Goal: Task Accomplishment & Management: Manage account settings

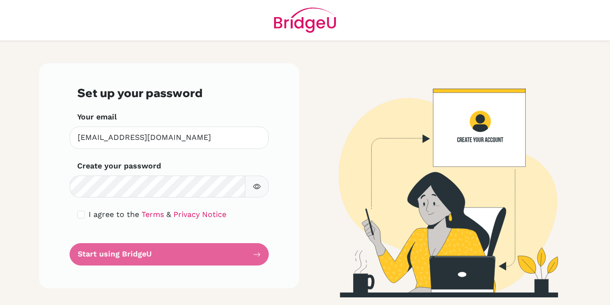
click at [228, 116] on div "Your email [EMAIL_ADDRESS][DOMAIN_NAME] Invalid email" at bounding box center [169, 130] width 184 height 38
click at [103, 250] on form "Set up your password Your email info@tis.edu.pk Invalid email Create your passw…" at bounding box center [169, 176] width 184 height 180
click at [132, 261] on form "Set up your password Your email info@tis.edu.pk Invalid email Create your passw…" at bounding box center [169, 176] width 184 height 180
click at [260, 253] on form "Set up your password Your email info@tis.edu.pk Invalid email Create your passw…" at bounding box center [169, 176] width 184 height 180
click at [257, 186] on icon "button" at bounding box center [257, 187] width 8 height 8
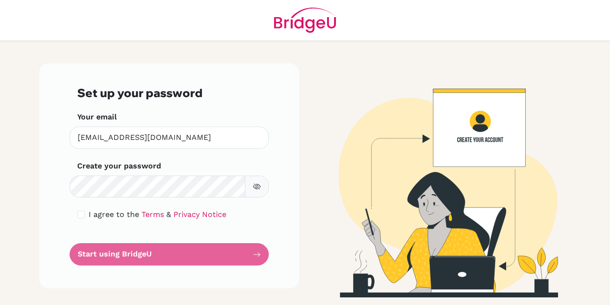
click at [257, 187] on icon "button" at bounding box center [257, 187] width 8 height 8
click at [79, 212] on input "checkbox" at bounding box center [81, 215] width 8 height 8
checkbox input "true"
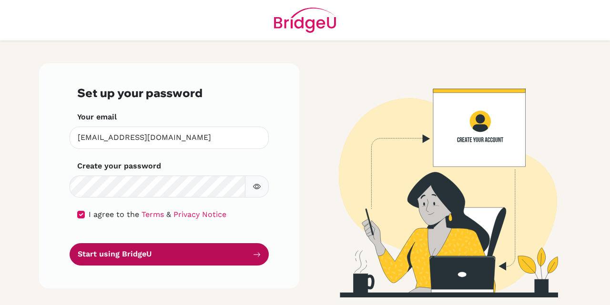
click at [247, 253] on button "Start using BridgeU" at bounding box center [169, 254] width 199 height 22
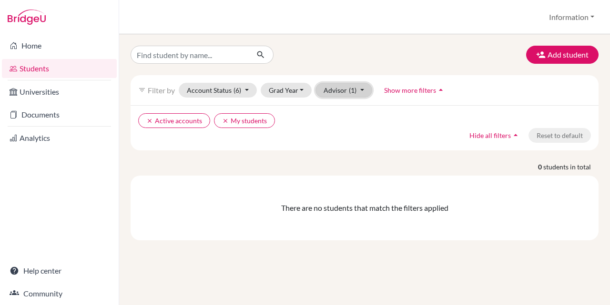
click at [357, 92] on button "Advisor (1)" at bounding box center [343, 90] width 57 height 15
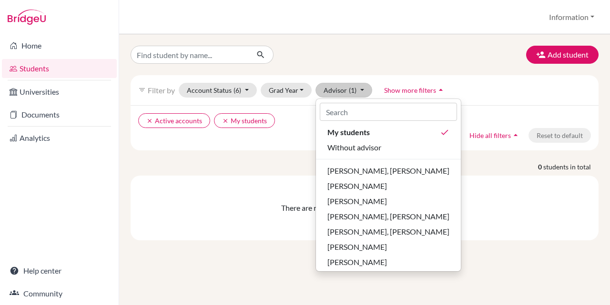
click at [500, 200] on div "There are no students that match the filters applied" at bounding box center [364, 208] width 468 height 65
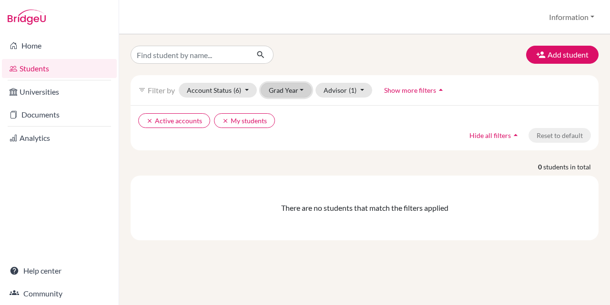
click at [291, 92] on button "Grad Year" at bounding box center [286, 90] width 51 height 15
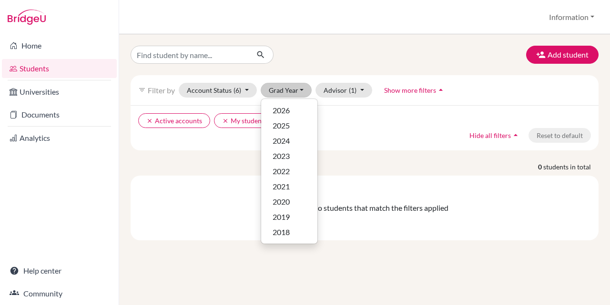
click at [378, 162] on p "0 students in total" at bounding box center [364, 167] width 482 height 10
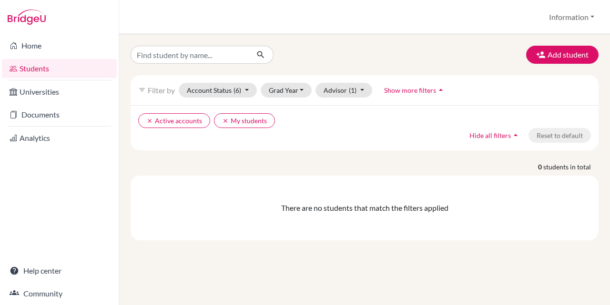
click at [233, 81] on div "filter_list Filter by Account Status (6) Active accounts done Archived accounts…" at bounding box center [364, 90] width 468 height 30
click at [236, 86] on span "(6)" at bounding box center [237, 90] width 8 height 8
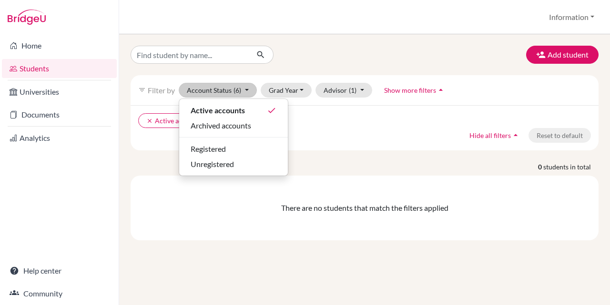
click at [358, 140] on div "clear Active accounts clear My students Hide all filters arrow_drop_up Reset to…" at bounding box center [364, 127] width 468 height 45
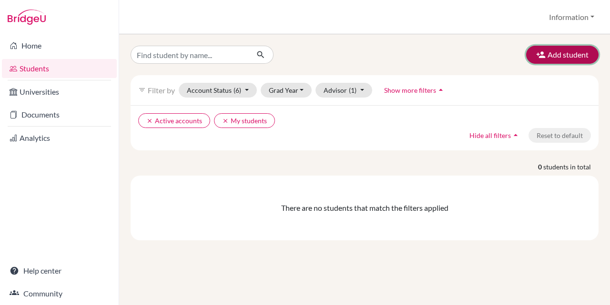
click at [564, 55] on button "Add student" at bounding box center [562, 55] width 72 height 18
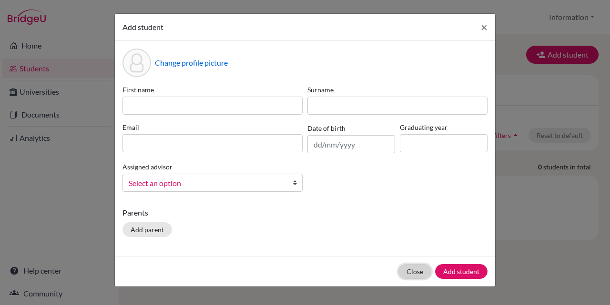
click at [418, 270] on button "Close" at bounding box center [414, 271] width 33 height 15
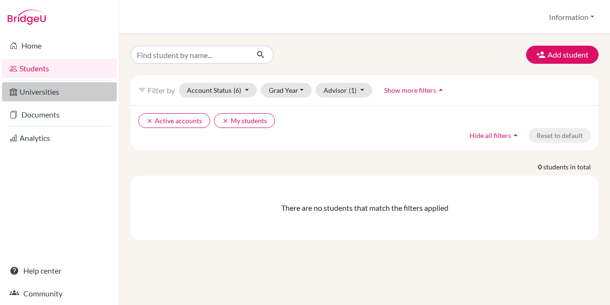
click at [61, 90] on link "Universities" at bounding box center [59, 91] width 115 height 19
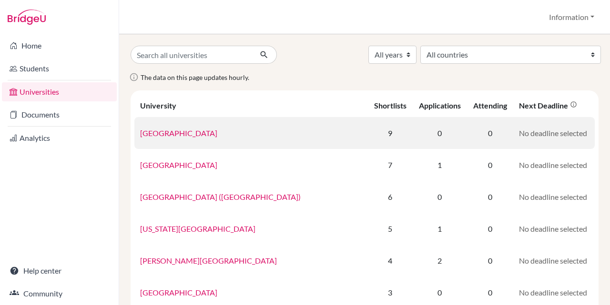
click at [167, 136] on link "[GEOGRAPHIC_DATA]" at bounding box center [178, 133] width 77 height 9
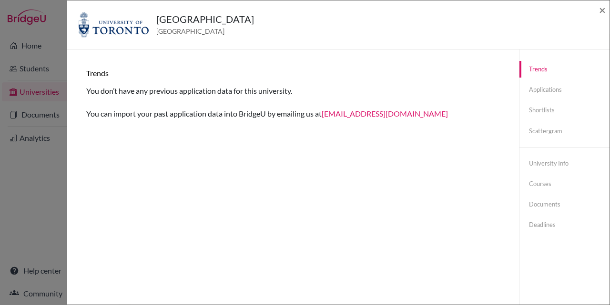
scroll to position [50, 0]
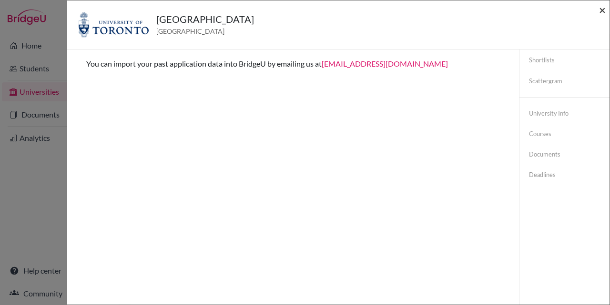
click at [605, 11] on span "×" at bounding box center [602, 10] width 7 height 14
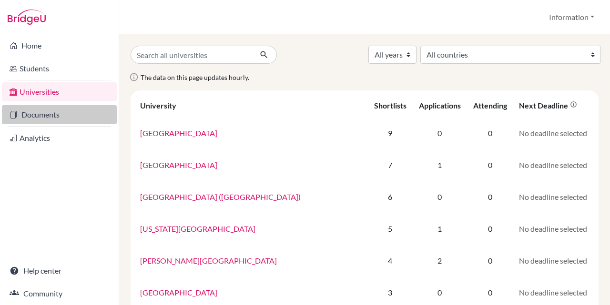
click at [49, 119] on link "Documents" at bounding box center [59, 114] width 115 height 19
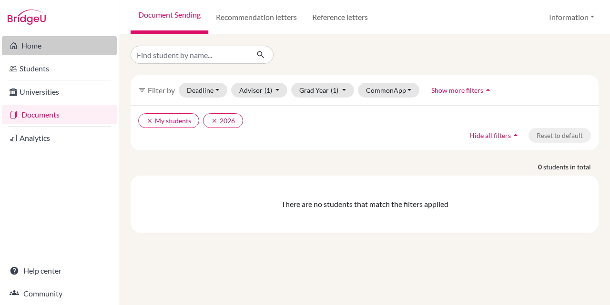
click at [50, 38] on link "Home" at bounding box center [59, 45] width 115 height 19
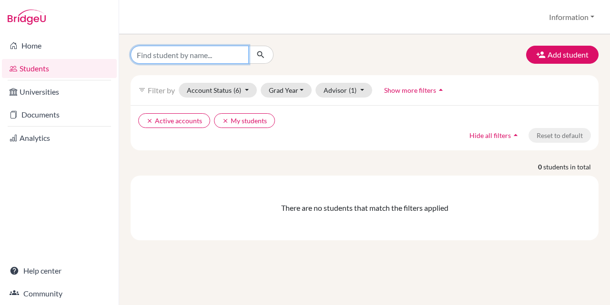
click at [199, 56] on input "Find student by name..." at bounding box center [189, 55] width 118 height 18
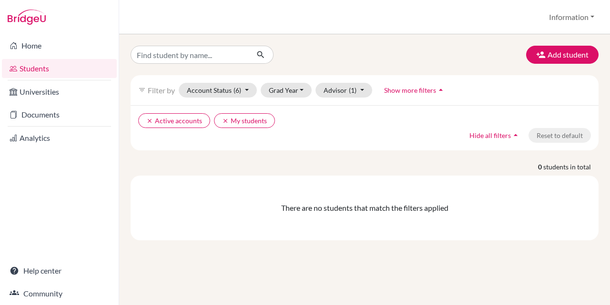
click at [441, 88] on icon "arrow_drop_up" at bounding box center [441, 90] width 10 height 10
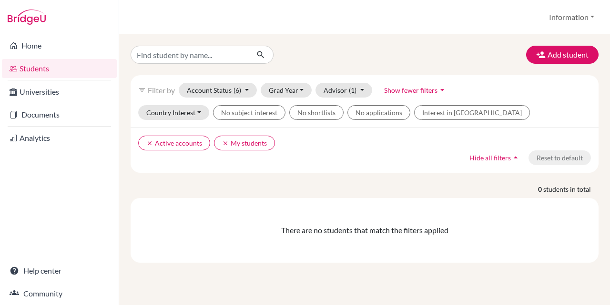
click at [441, 88] on icon "arrow_drop_down" at bounding box center [442, 90] width 10 height 10
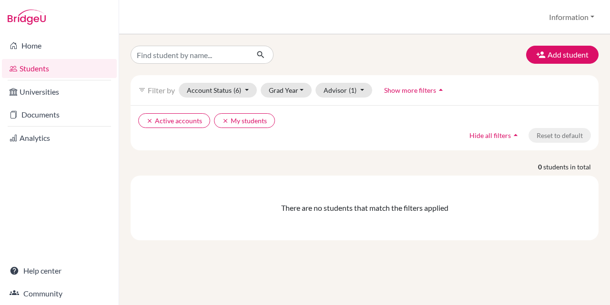
click at [498, 133] on span "Hide all filters" at bounding box center [489, 135] width 41 height 8
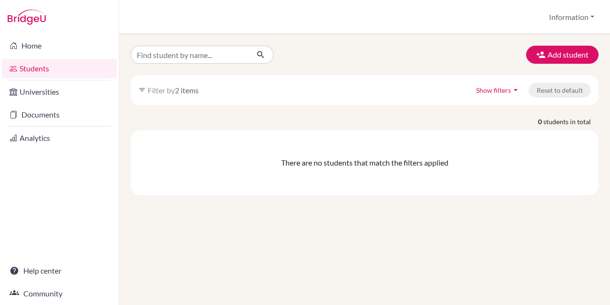
click at [500, 89] on span "Show filters" at bounding box center [493, 90] width 35 height 8
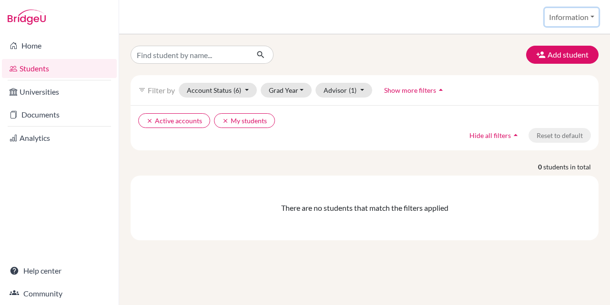
click at [573, 14] on button "Information" at bounding box center [571, 17] width 54 height 18
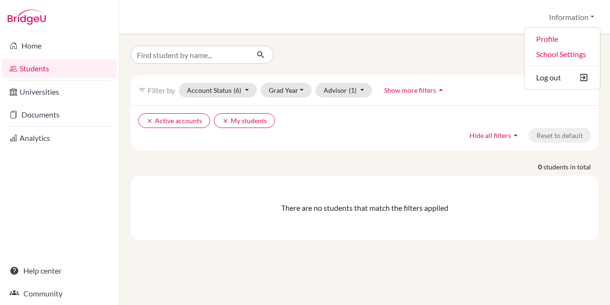
click at [492, 92] on div "filter_list Filter by Account Status (6) Active accounts done Archived accounts…" at bounding box center [364, 90] width 468 height 30
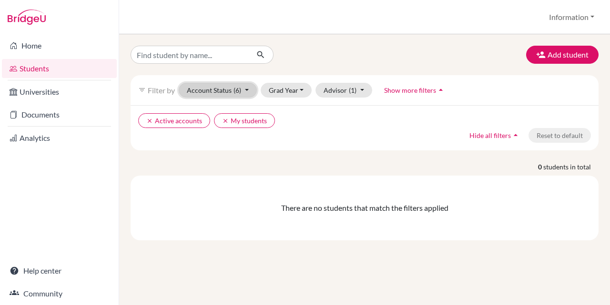
click at [242, 89] on button "Account Status (6)" at bounding box center [218, 90] width 78 height 15
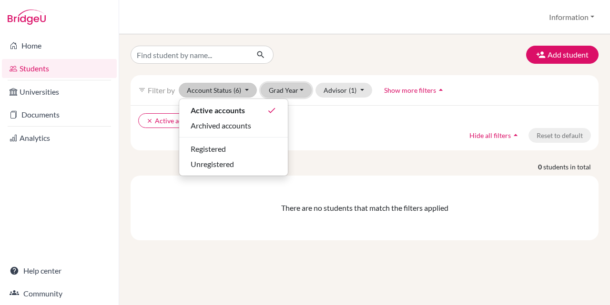
click at [286, 92] on button "Grad Year" at bounding box center [286, 90] width 51 height 15
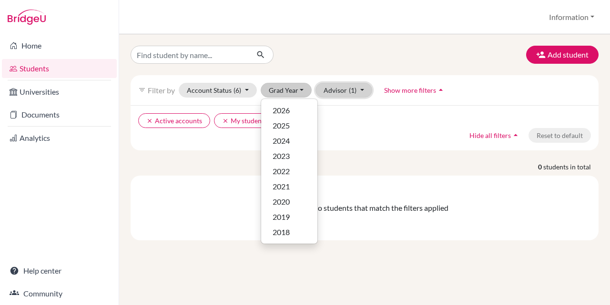
click at [343, 91] on button "Advisor (1)" at bounding box center [343, 90] width 57 height 15
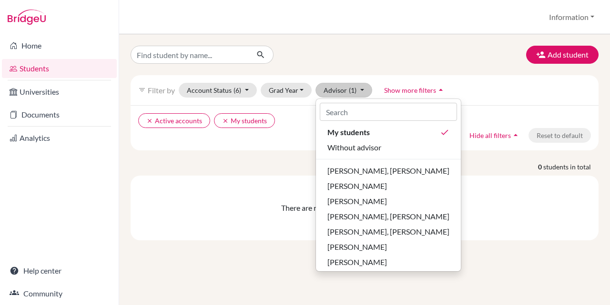
click at [490, 166] on p "0 students in total" at bounding box center [364, 167] width 482 height 10
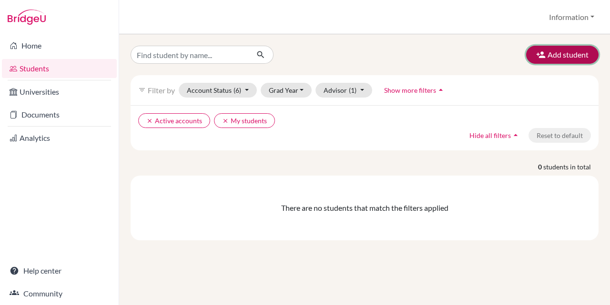
click at [562, 56] on button "Add student" at bounding box center [562, 55] width 72 height 18
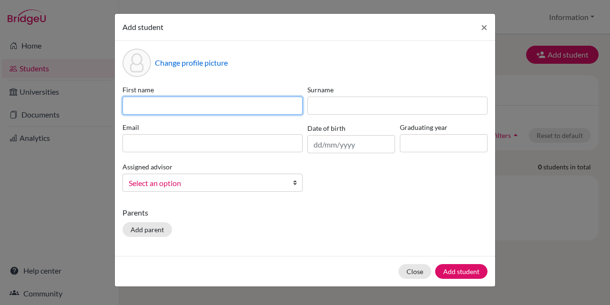
click at [210, 100] on input at bounding box center [212, 106] width 180 height 18
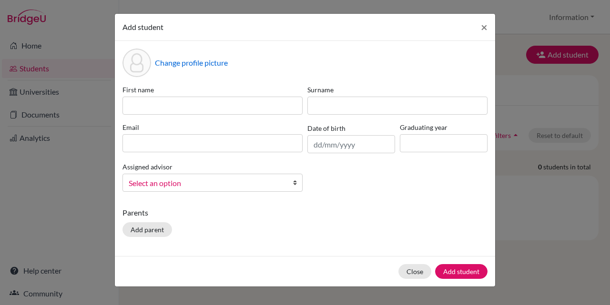
click at [260, 187] on link "Select an option" at bounding box center [212, 183] width 180 height 18
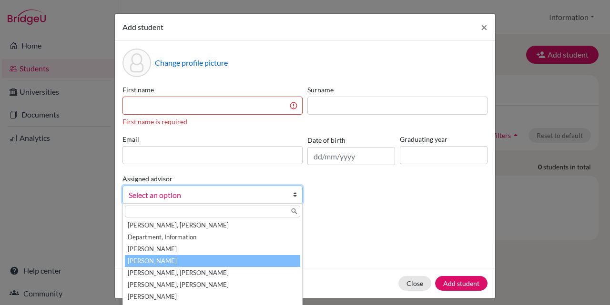
scroll to position [5, 0]
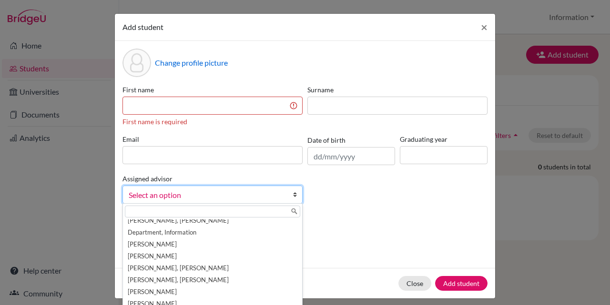
click at [360, 225] on p "Parents" at bounding box center [304, 224] width 365 height 11
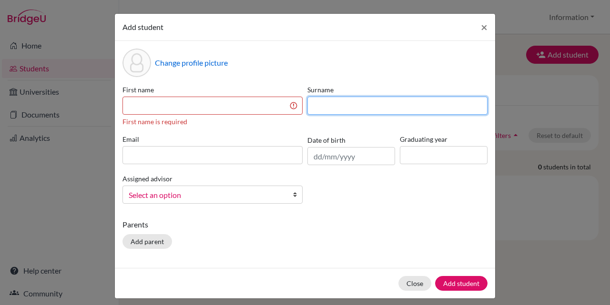
click at [325, 109] on input at bounding box center [397, 106] width 180 height 18
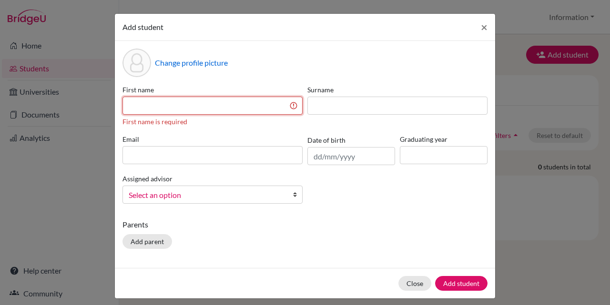
click at [182, 103] on input at bounding box center [212, 106] width 180 height 18
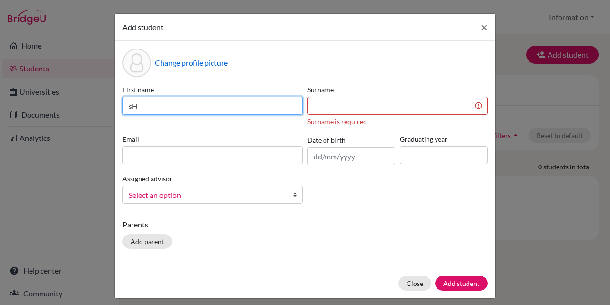
type input "s"
type input "Shannon"
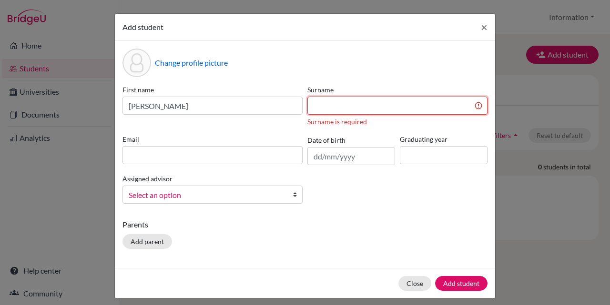
click at [346, 110] on input at bounding box center [397, 106] width 180 height 18
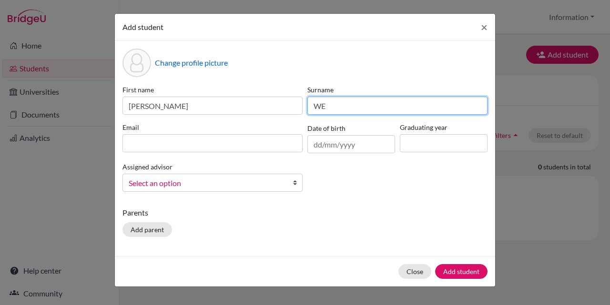
type input "W"
type input "Eric"
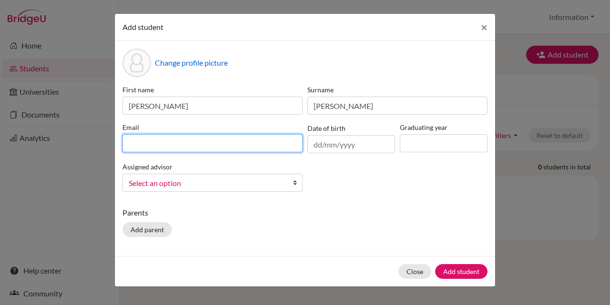
click at [200, 145] on input at bounding box center [212, 143] width 180 height 18
type input "shannongill094@gmail.com"
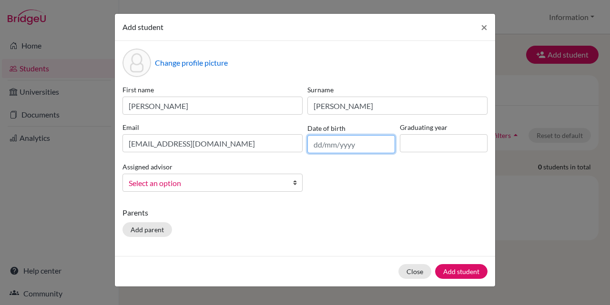
click at [336, 146] on input "text" at bounding box center [351, 144] width 88 height 18
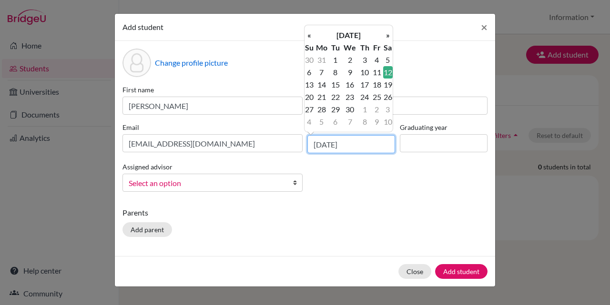
type input "12/04/2003"
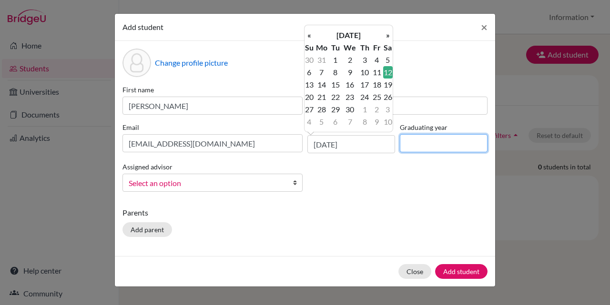
click at [427, 142] on input at bounding box center [444, 143] width 88 height 18
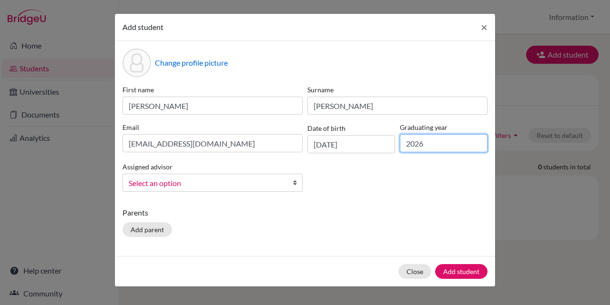
type input "2026"
click at [155, 184] on span "Select an option" at bounding box center [206, 183] width 155 height 12
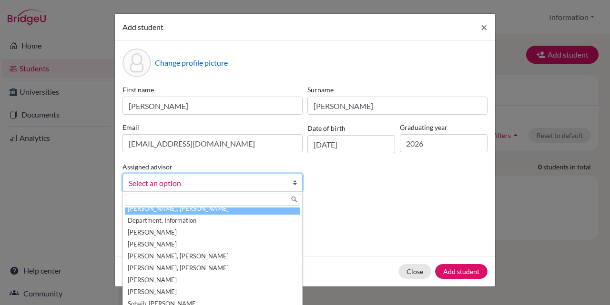
scroll to position [0, 0]
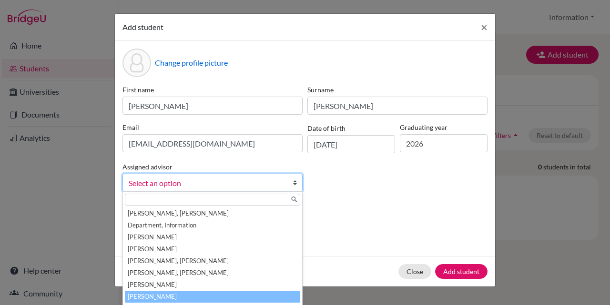
click at [158, 296] on li "Mirza, Taymur" at bounding box center [212, 297] width 175 height 12
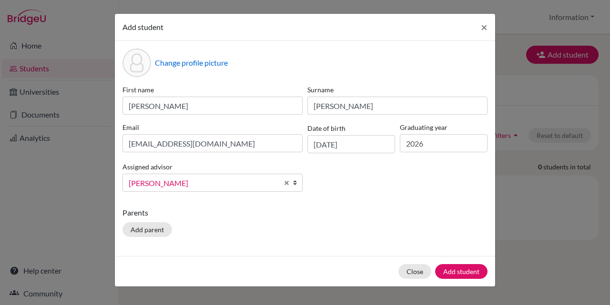
click at [341, 216] on p "Parents" at bounding box center [304, 212] width 365 height 11
click at [451, 273] on button "Add student" at bounding box center [461, 271] width 52 height 15
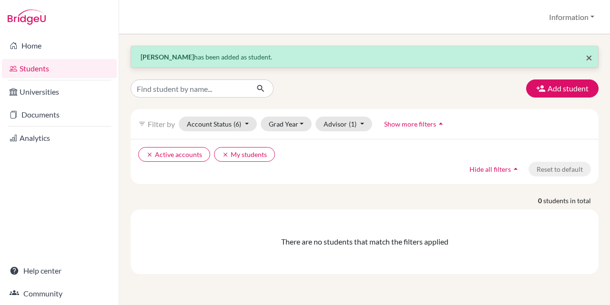
click at [588, 60] on span "×" at bounding box center [588, 57] width 7 height 14
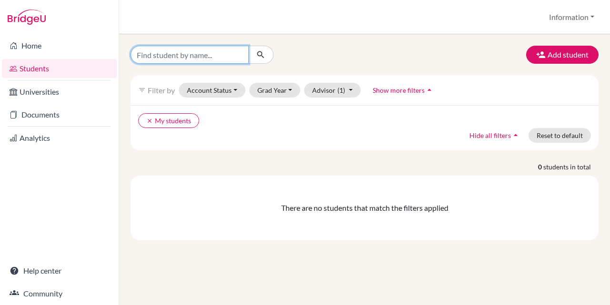
click at [178, 54] on input "Find student by name..." at bounding box center [189, 55] width 118 height 18
type input "[PERSON_NAME]"
click button "submit" at bounding box center [260, 55] width 25 height 18
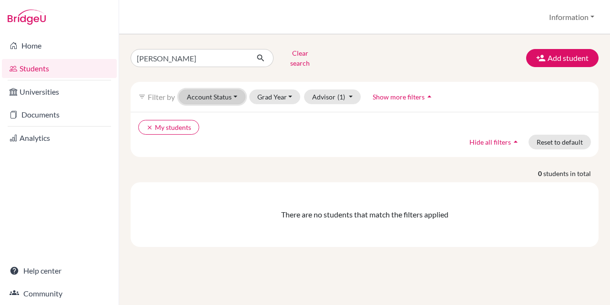
click at [219, 90] on button "Account Status" at bounding box center [212, 97] width 67 height 15
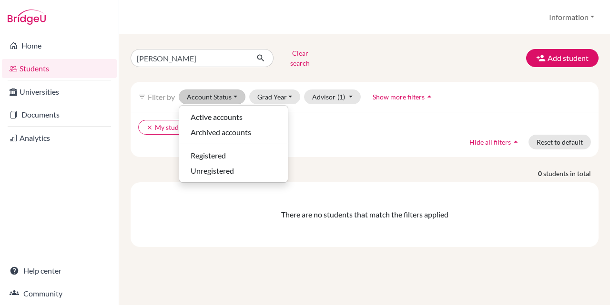
click at [320, 129] on div "clear My students Hide all filters arrow_drop_up Reset to default" at bounding box center [364, 134] width 468 height 45
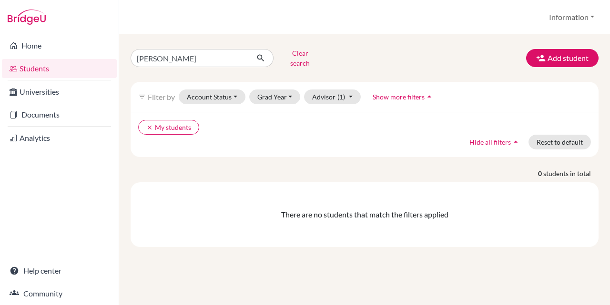
click at [401, 93] on span "Show more filters" at bounding box center [398, 97] width 52 height 8
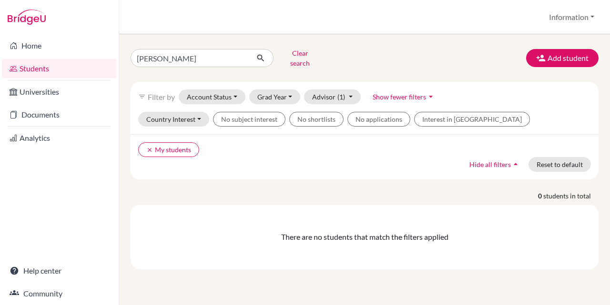
click at [401, 93] on span "Show fewer filters" at bounding box center [398, 97] width 53 height 8
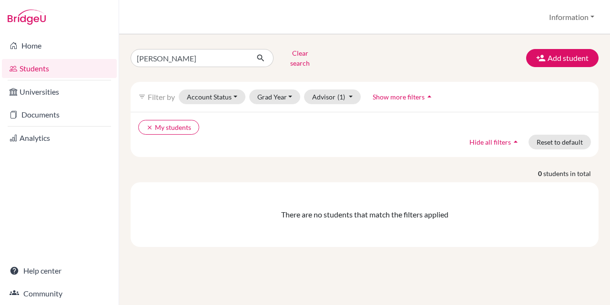
click at [401, 93] on span "Show more filters" at bounding box center [398, 97] width 52 height 8
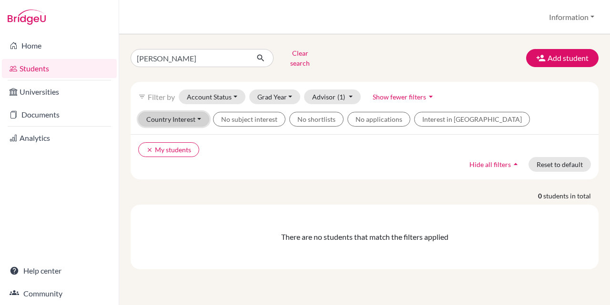
click at [192, 112] on button "Country Interest" at bounding box center [173, 119] width 71 height 15
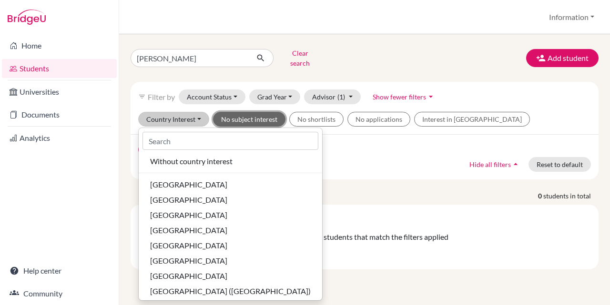
click at [251, 112] on button "No subject interest" at bounding box center [249, 119] width 72 height 15
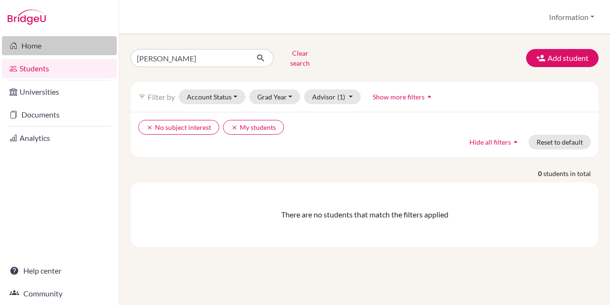
click at [32, 48] on link "Home" at bounding box center [59, 45] width 115 height 19
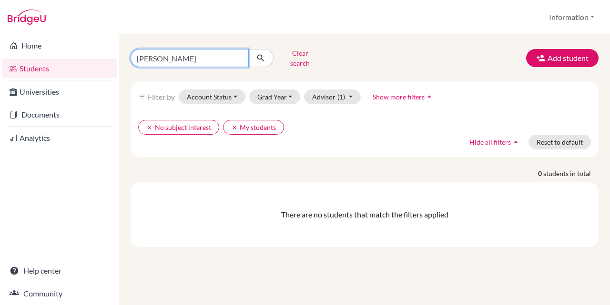
click at [234, 57] on input "shannon" at bounding box center [189, 58] width 118 height 18
click at [301, 59] on button "Clear search" at bounding box center [299, 58] width 53 height 25
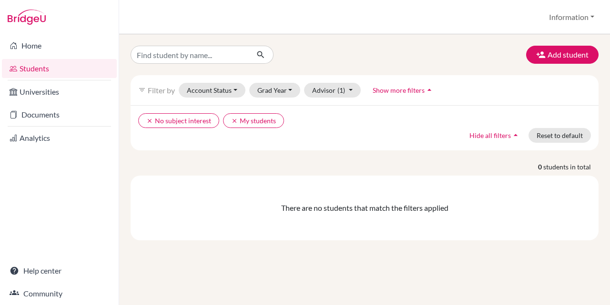
click at [418, 87] on span "Show more filters" at bounding box center [398, 90] width 52 height 8
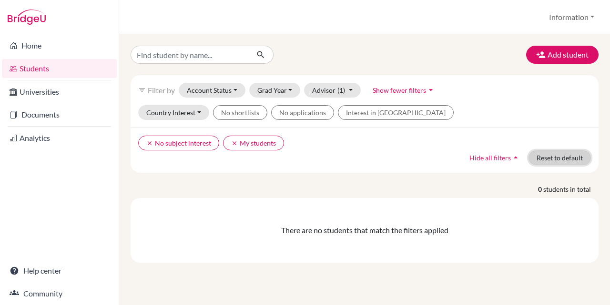
click at [563, 157] on button "Reset to default" at bounding box center [559, 158] width 62 height 15
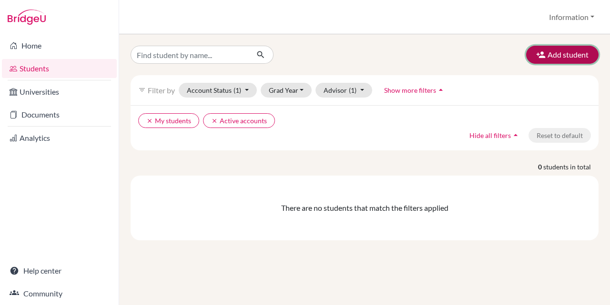
click at [555, 59] on button "Add student" at bounding box center [562, 55] width 72 height 18
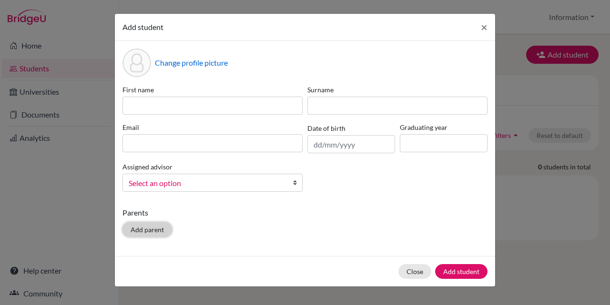
click at [145, 231] on button "Add parent" at bounding box center [147, 229] width 50 height 15
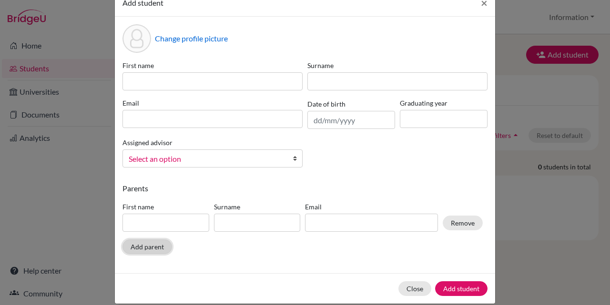
scroll to position [37, 0]
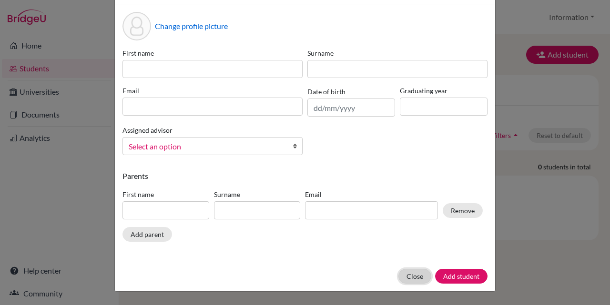
click at [413, 278] on button "Close" at bounding box center [414, 276] width 33 height 15
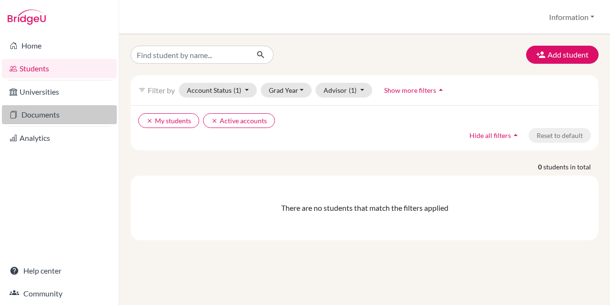
click at [90, 112] on link "Documents" at bounding box center [59, 114] width 115 height 19
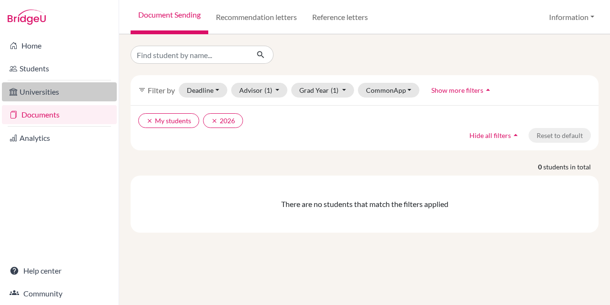
click at [55, 87] on link "Universities" at bounding box center [59, 91] width 115 height 19
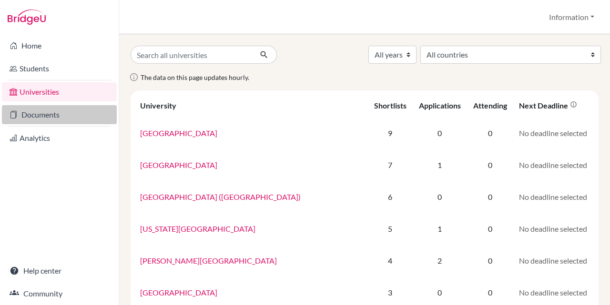
click at [77, 110] on link "Documents" at bounding box center [59, 114] width 115 height 19
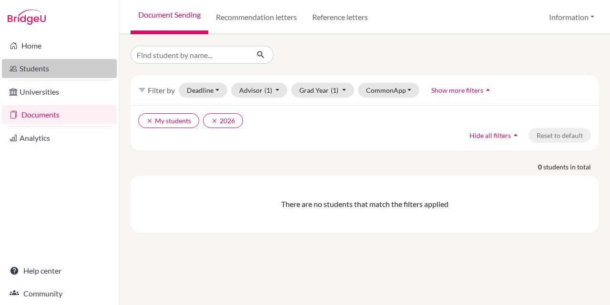
click at [73, 70] on link "Students" at bounding box center [59, 68] width 115 height 19
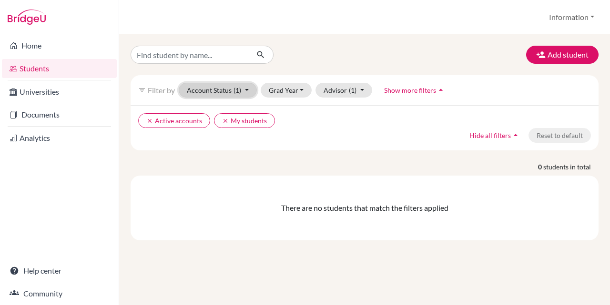
click at [234, 85] on button "Account Status (1)" at bounding box center [218, 90] width 78 height 15
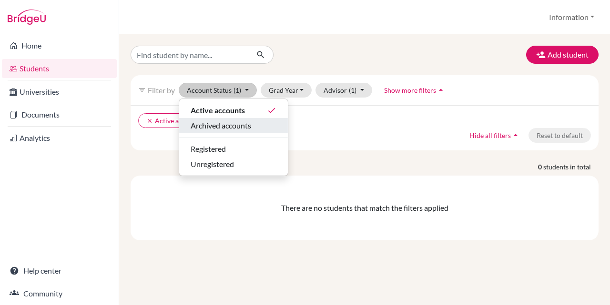
click at [232, 128] on span "Archived accounts" at bounding box center [221, 125] width 60 height 11
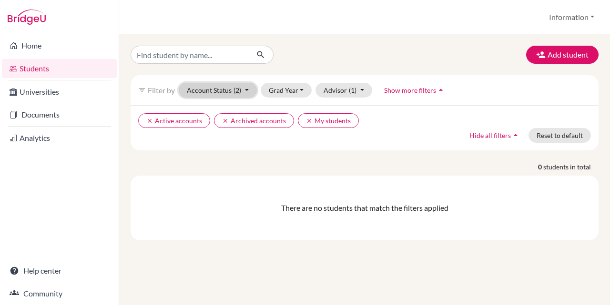
click at [236, 91] on span "(2)" at bounding box center [237, 90] width 8 height 8
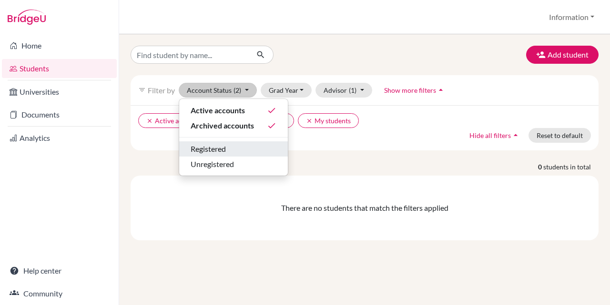
click at [226, 152] on span "Registered" at bounding box center [208, 148] width 35 height 11
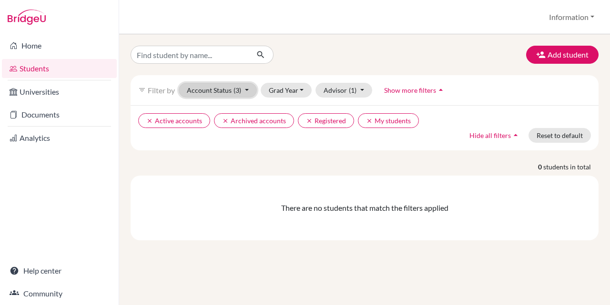
click at [242, 92] on button "Account Status (3)" at bounding box center [218, 90] width 78 height 15
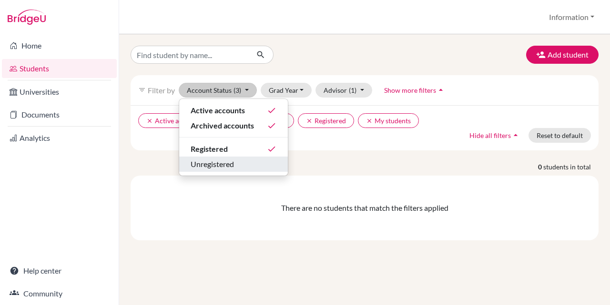
click at [237, 162] on div "Unregistered" at bounding box center [234, 164] width 86 height 11
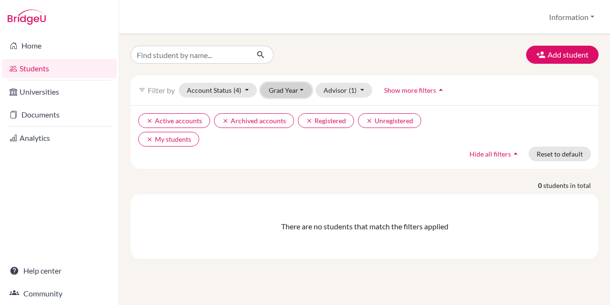
click at [304, 87] on button "Grad Year" at bounding box center [286, 90] width 51 height 15
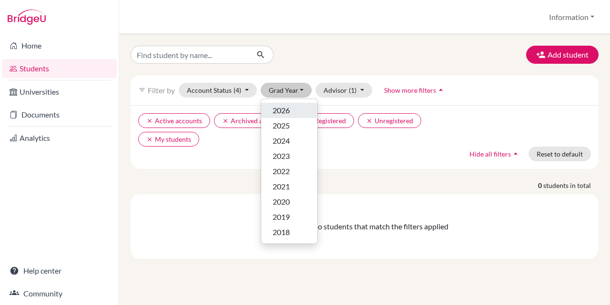
click at [286, 111] on span "2026" at bounding box center [280, 110] width 17 height 11
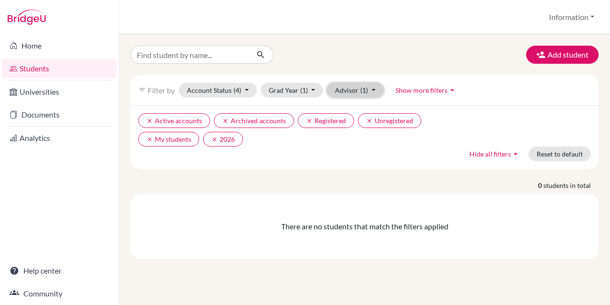
click at [362, 91] on span "(1)" at bounding box center [364, 90] width 8 height 8
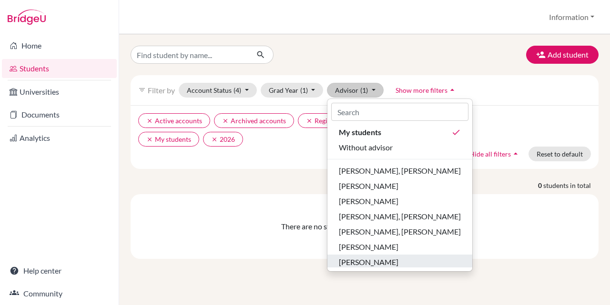
click at [392, 258] on div "[PERSON_NAME]" at bounding box center [400, 262] width 122 height 11
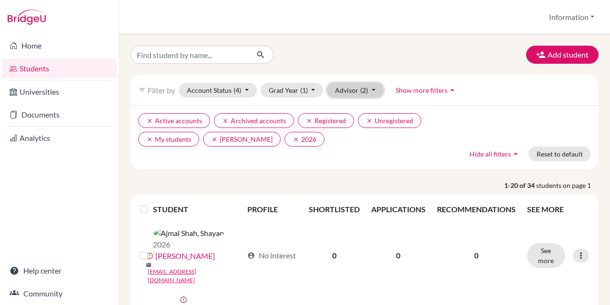
click at [366, 94] on span "(2)" at bounding box center [364, 90] width 8 height 8
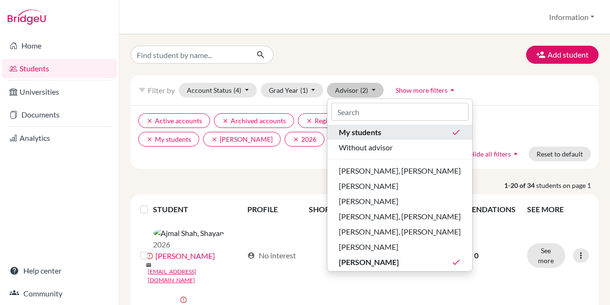
click at [372, 132] on span "My students" at bounding box center [360, 132] width 42 height 11
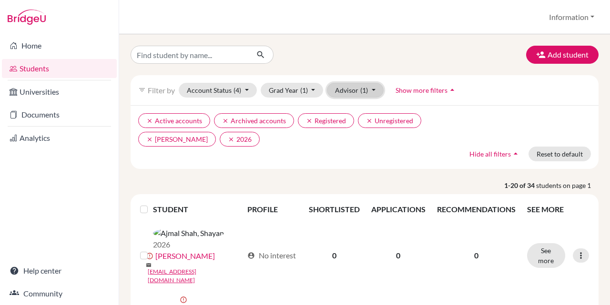
click at [362, 94] on button "Advisor (1)" at bounding box center [355, 90] width 57 height 15
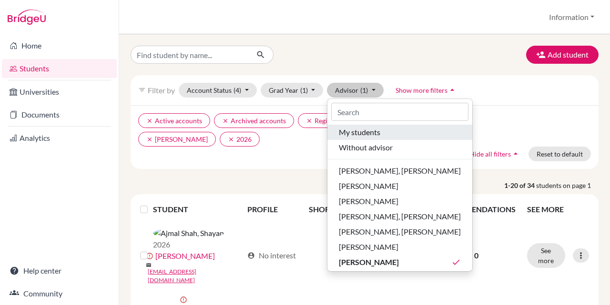
click at [377, 133] on span "My students" at bounding box center [359, 132] width 41 height 11
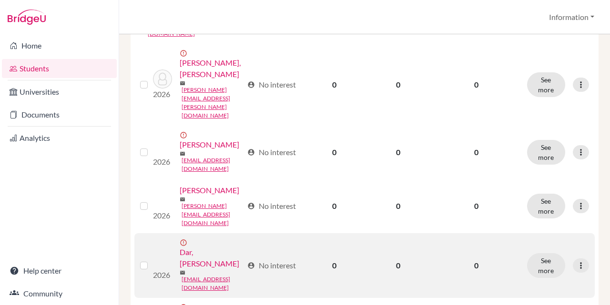
scroll to position [429, 0]
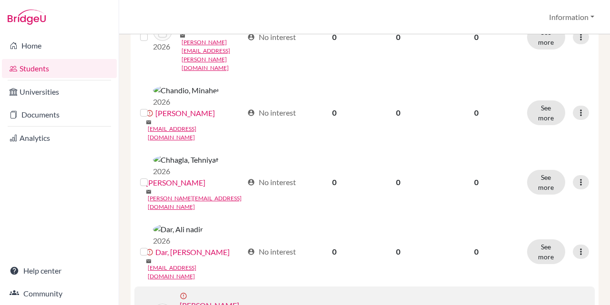
click at [0, 0] on input "checkbox" at bounding box center [0, 0] width 0 height 0
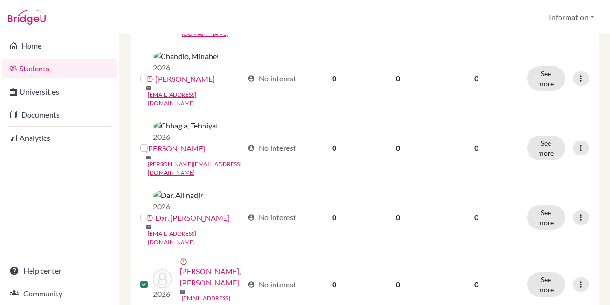
scroll to position [493, 0]
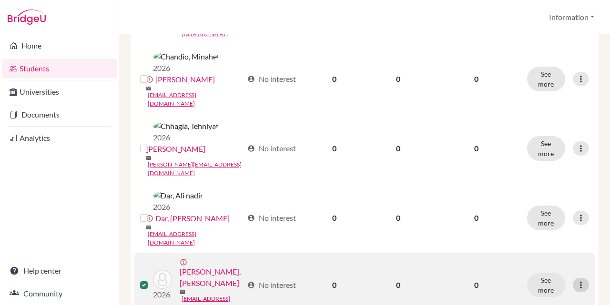
click at [572, 278] on div at bounding box center [580, 285] width 16 height 14
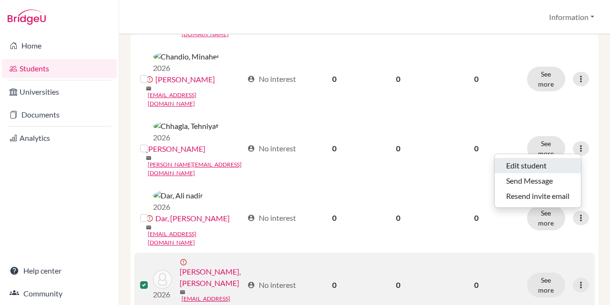
click at [546, 164] on button "Edit student" at bounding box center [537, 165] width 86 height 15
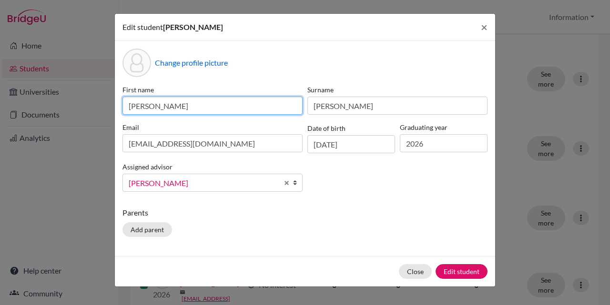
drag, startPoint x: 177, startPoint y: 100, endPoint x: 98, endPoint y: 103, distance: 79.1
click at [98, 103] on div "Edit student Shannon Eric × Change profile picture First name Shannon Surname E…" at bounding box center [305, 152] width 610 height 305
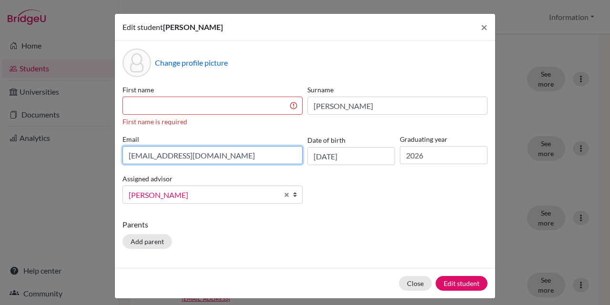
drag, startPoint x: 213, startPoint y: 145, endPoint x: 8, endPoint y: 145, distance: 205.3
click at [9, 145] on div "Edit student Shannon Eric × Change profile picture First name First name is req…" at bounding box center [305, 152] width 610 height 305
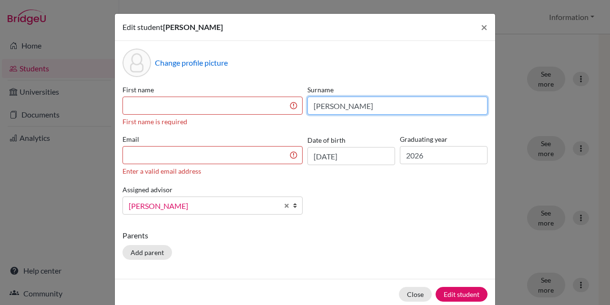
drag, startPoint x: 331, startPoint y: 110, endPoint x: 267, endPoint y: 110, distance: 64.8
click at [268, 110] on div "First name First name is required Surname Eric Email Enter a valid email addres…" at bounding box center [305, 154] width 370 height 138
type input "="
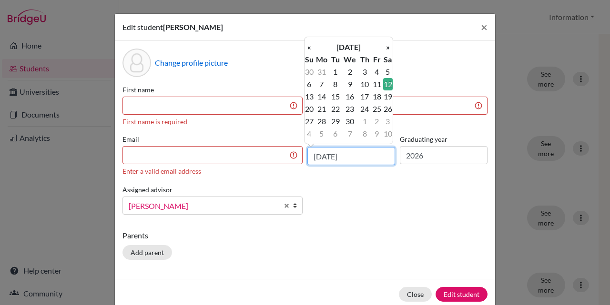
drag, startPoint x: 365, startPoint y: 155, endPoint x: 281, endPoint y: 157, distance: 84.3
click at [281, 157] on div "First name First name is required Surname Surname is required Email Enter a val…" at bounding box center [305, 154] width 370 height 138
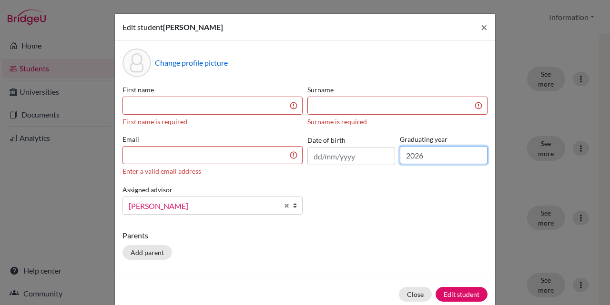
click at [436, 159] on input "2026" at bounding box center [444, 155] width 88 height 18
drag, startPoint x: 429, startPoint y: 158, endPoint x: 380, endPoint y: 158, distance: 49.1
click at [381, 158] on div "First name First name is required Surname Surname is required Email Enter a val…" at bounding box center [305, 154] width 370 height 138
drag, startPoint x: 283, startPoint y: 206, endPoint x: 289, endPoint y: 207, distance: 5.7
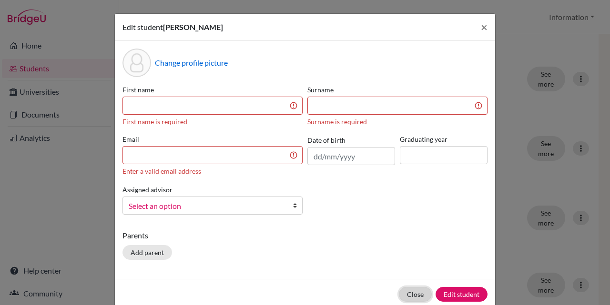
click at [422, 295] on button "Close" at bounding box center [415, 294] width 33 height 15
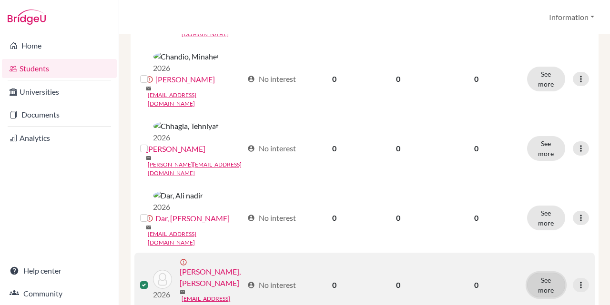
click at [546, 273] on button "See more" at bounding box center [546, 285] width 38 height 25
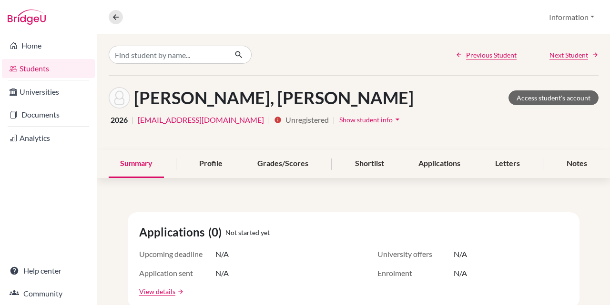
click at [350, 119] on span "Show student info" at bounding box center [365, 120] width 53 height 8
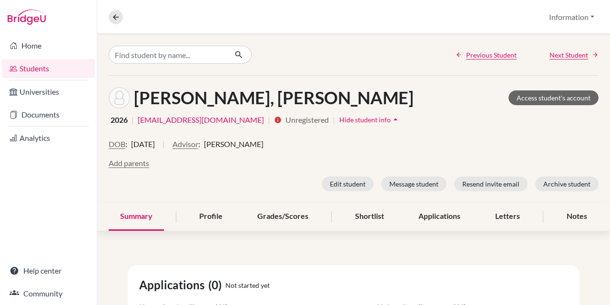
click at [391, 119] on icon "arrow_drop_up" at bounding box center [396, 120] width 10 height 10
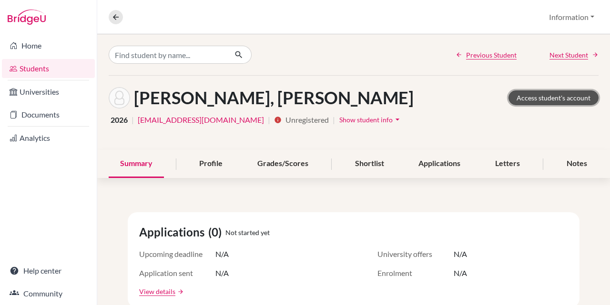
click at [551, 100] on link "Access student's account" at bounding box center [553, 97] width 90 height 15
click at [209, 160] on div "Profile" at bounding box center [211, 164] width 46 height 28
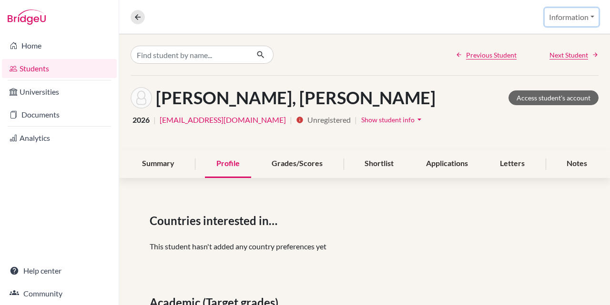
click at [582, 20] on button "Information" at bounding box center [571, 17] width 54 height 18
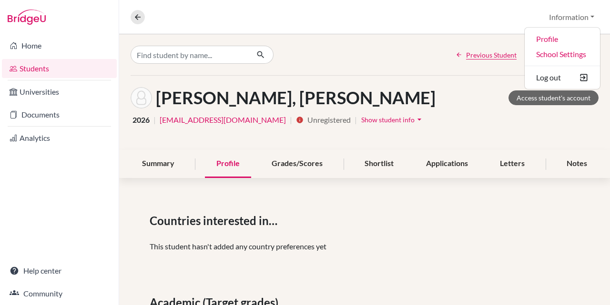
click at [361, 60] on div "Previous Student Next Student" at bounding box center [364, 54] width 491 height 41
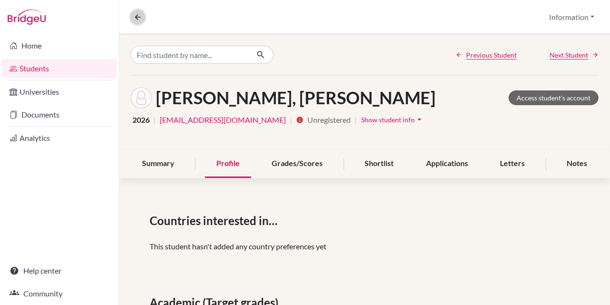
click at [141, 15] on icon at bounding box center [137, 17] width 9 height 9
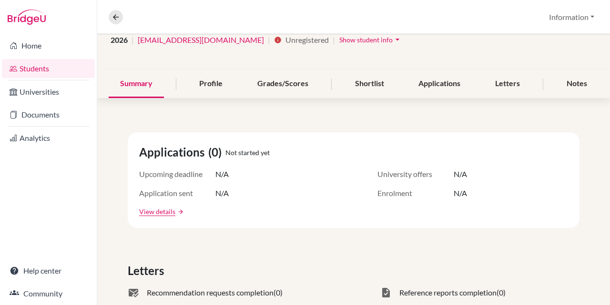
scroll to position [95, 0]
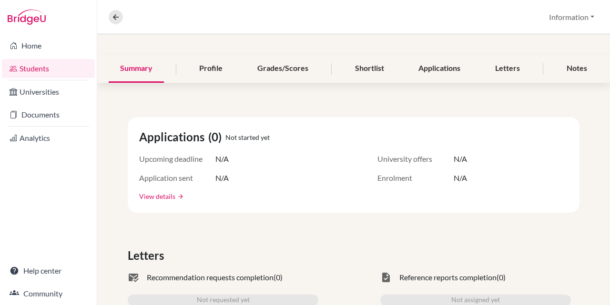
click at [162, 200] on link "View details" at bounding box center [157, 196] width 36 height 10
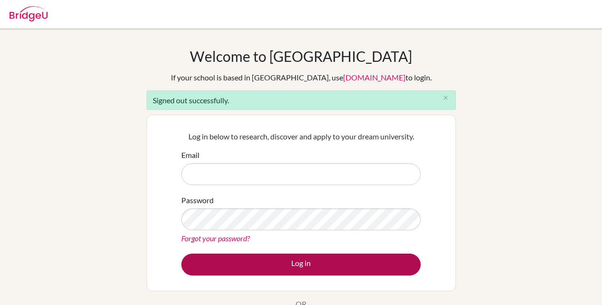
type input "[EMAIL_ADDRESS][DOMAIN_NAME]"
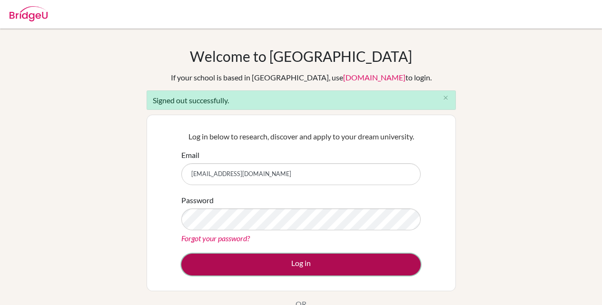
click at [258, 269] on button "Log in" at bounding box center [301, 265] width 240 height 22
